Goal: Task Accomplishment & Management: Complete application form

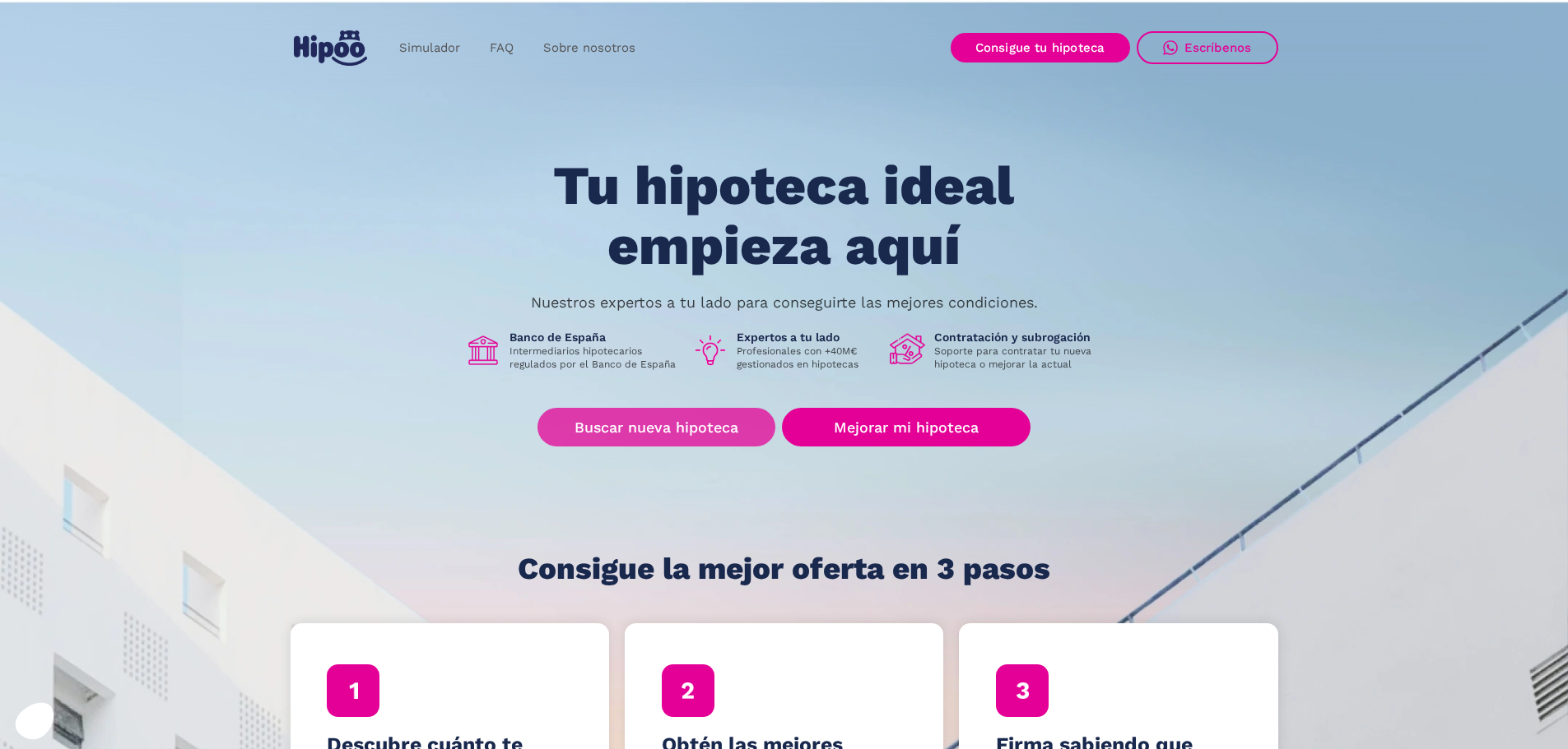
click at [682, 435] on link "Buscar nueva hipoteca" at bounding box center [656, 426] width 238 height 38
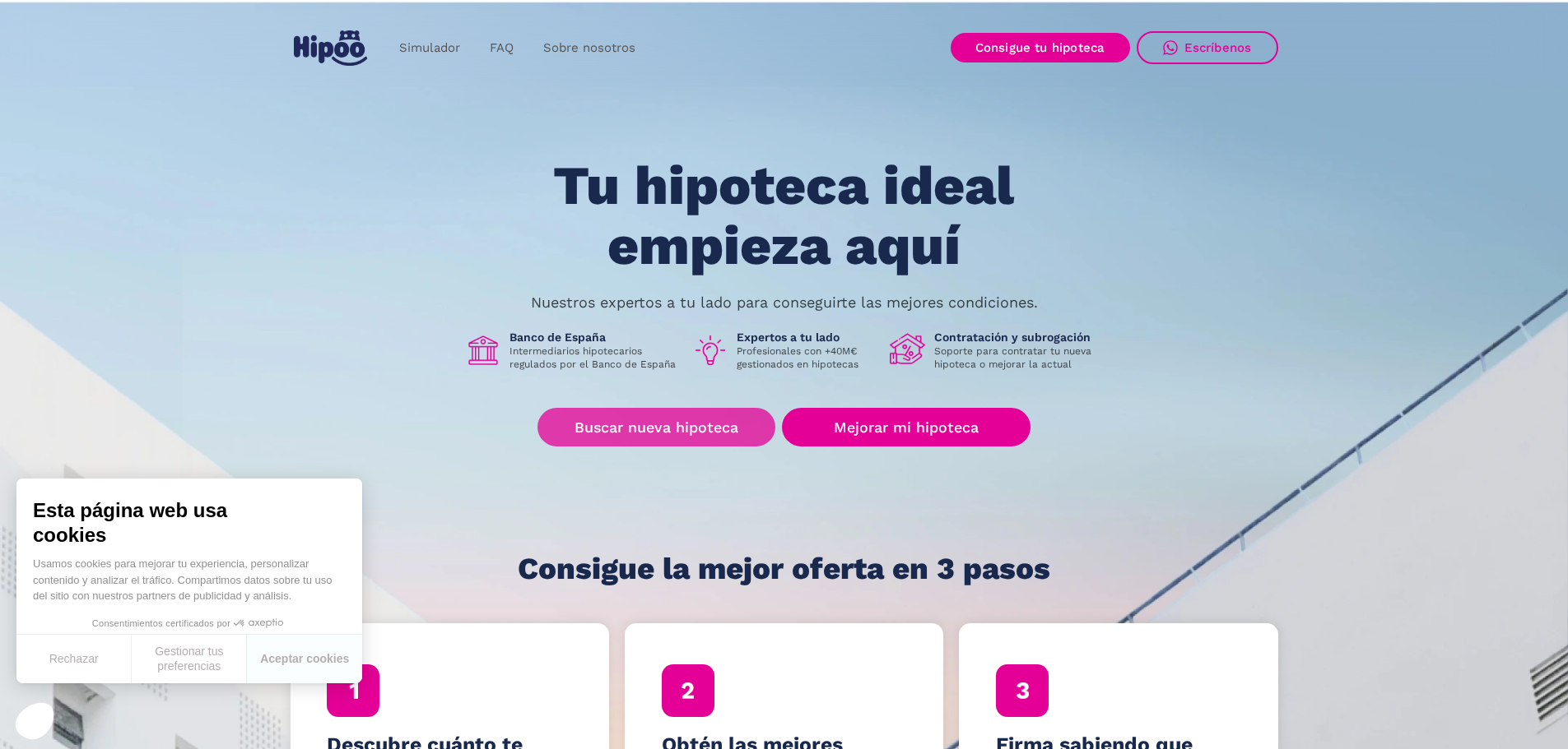
click at [633, 438] on link "Buscar nueva hipoteca" at bounding box center [656, 426] width 238 height 38
